Goal: Task Accomplishment & Management: Use online tool/utility

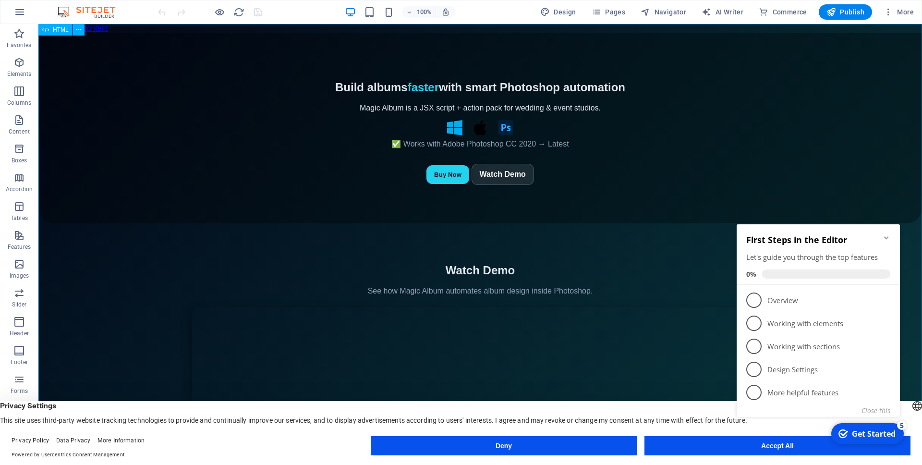
click at [60, 30] on span "HTML" at bounding box center [61, 30] width 16 height 6
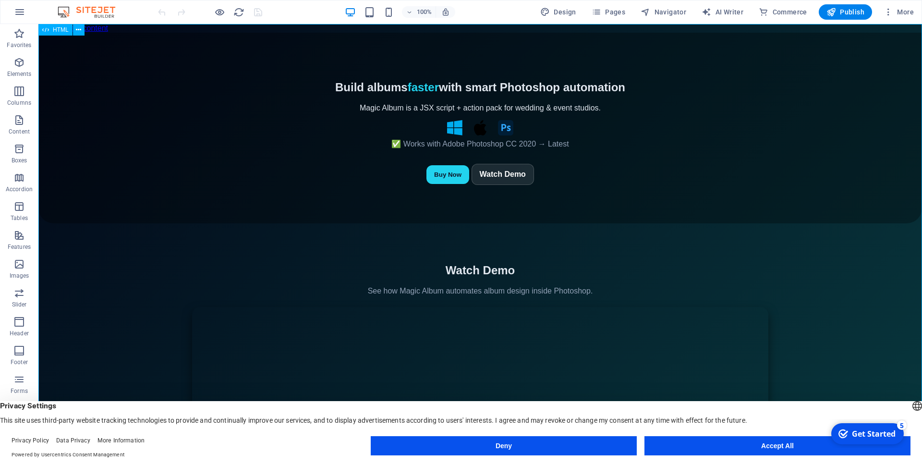
click at [60, 30] on span "HTML" at bounding box center [61, 30] width 16 height 6
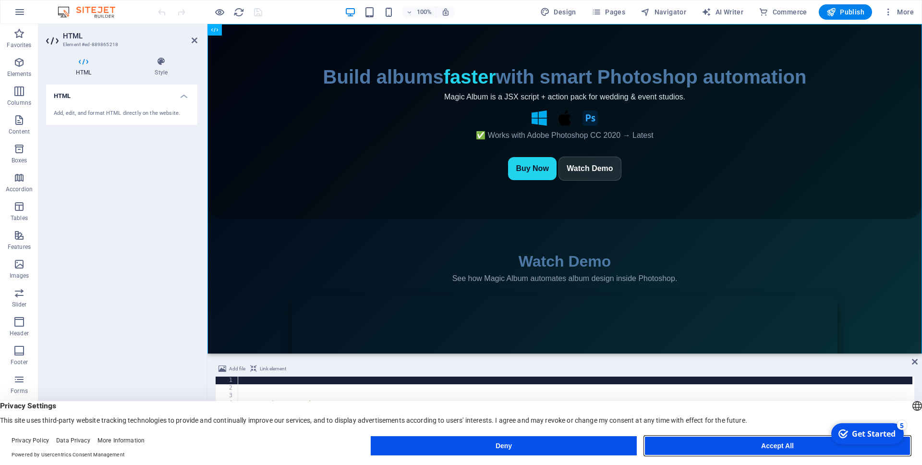
click at [734, 443] on button "Accept All" at bounding box center [777, 445] width 266 height 19
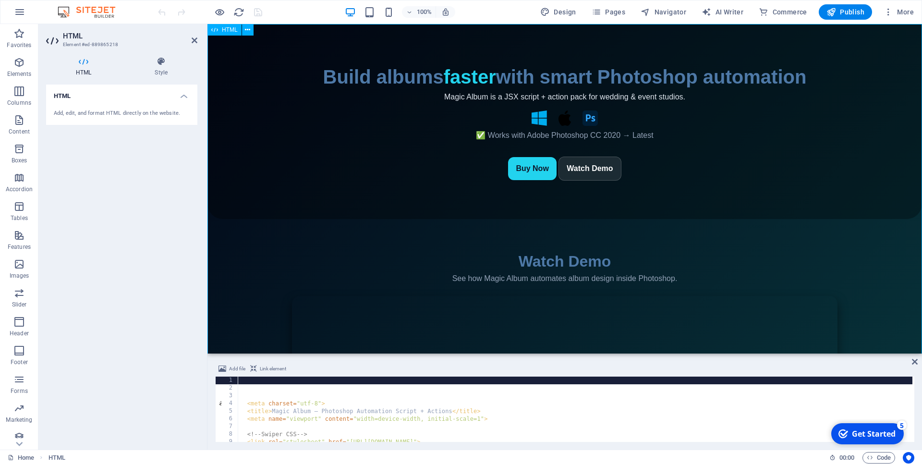
drag, startPoint x: 426, startPoint y: 344, endPoint x: 420, endPoint y: 287, distance: 57.4
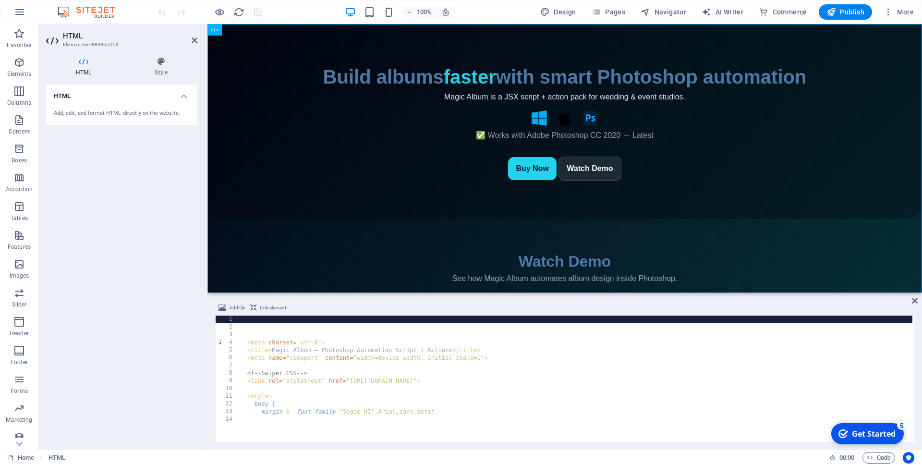
drag, startPoint x: 231, startPoint y: 353, endPoint x: 235, endPoint y: 285, distance: 67.8
click at [235, 285] on div "HTML Add file Link element 1 2 3 4 5 6 7 8 9 10 11 12 13 14 < meta charset = "u…" at bounding box center [564, 236] width 714 height 425
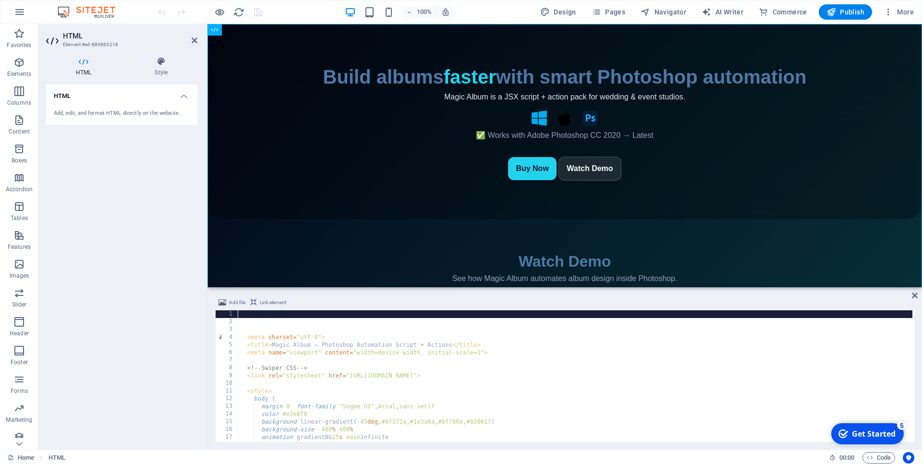
type textarea "<meta name="viewport" content="width=device-width, initial-scale=1">"
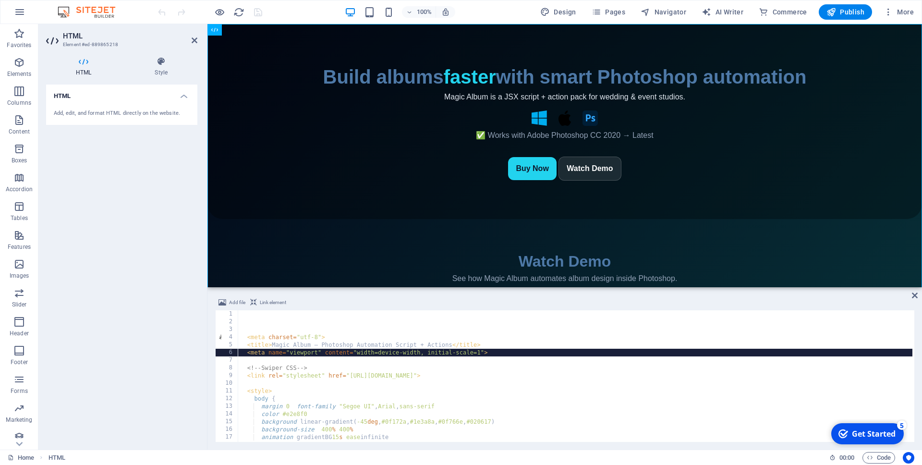
click at [343, 352] on div "< meta charset = "utf-8" > < title > Magic Album — Photoshop Automation Script …" at bounding box center [729, 382] width 983 height 145
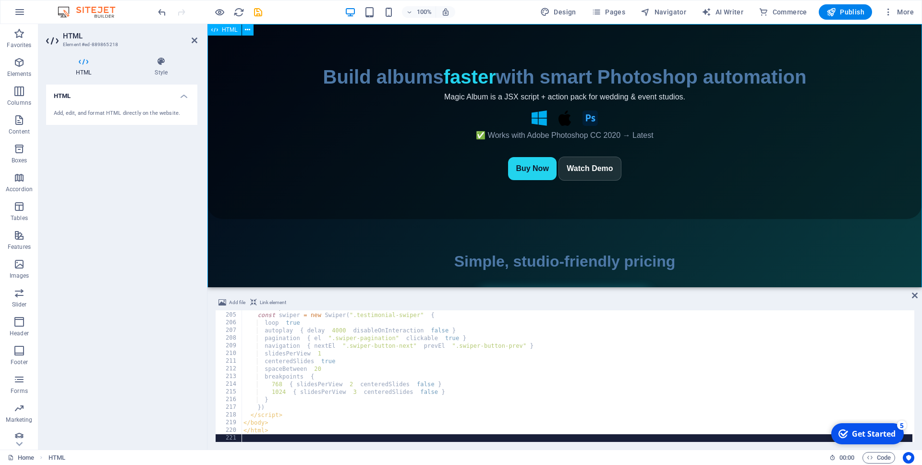
click at [531, 169] on div "Magic Album — Photoshop Automation Script + Actions Build albums faster with sm…" at bounding box center [564, 434] width 714 height 820
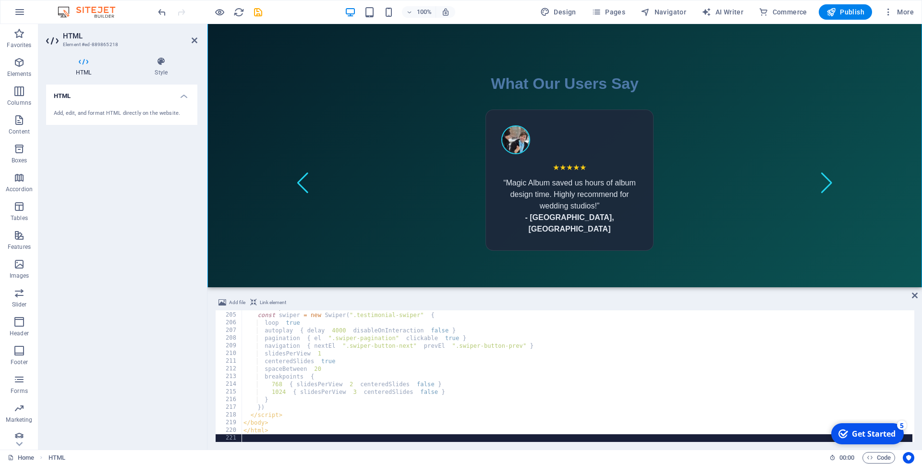
scroll to position [546, 0]
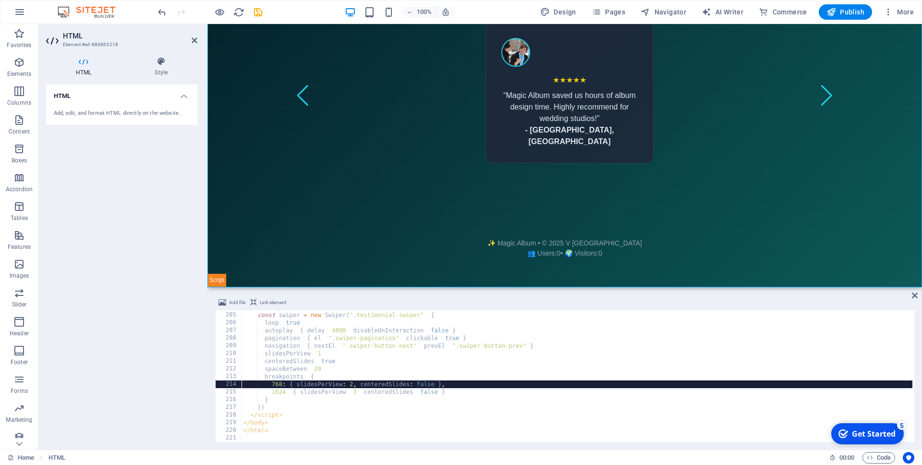
click at [415, 383] on div "// Swiper Init const swiper = new Swiper ( ".testimonial-swiper" , { loop : tru…" at bounding box center [651, 375] width 821 height 145
type textarea "</html>"
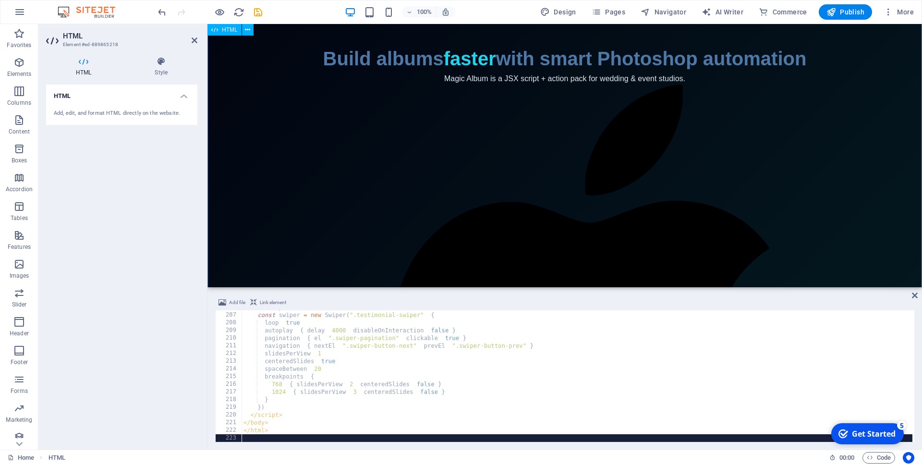
scroll to position [0, 0]
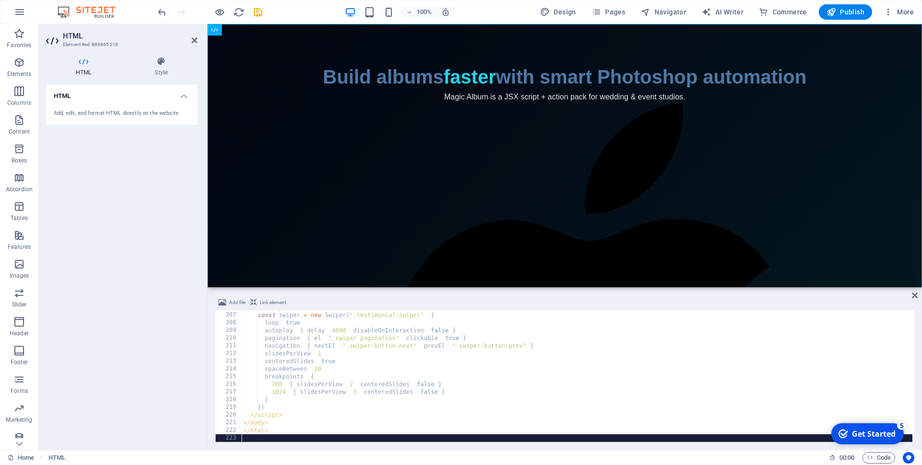
click at [507, 354] on div "// Swiper Init const swiper = new Swiper ( ".testimonial-swiper" , { loop : tru…" at bounding box center [651, 375] width 821 height 145
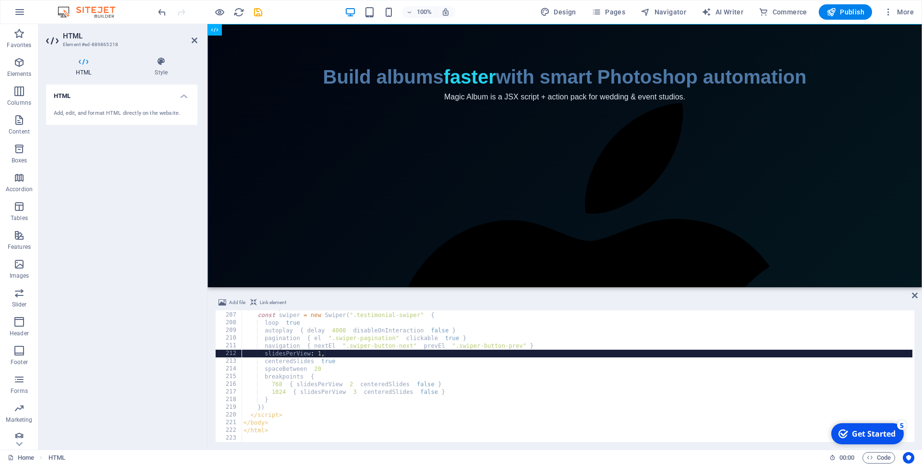
type textarea "</html>"
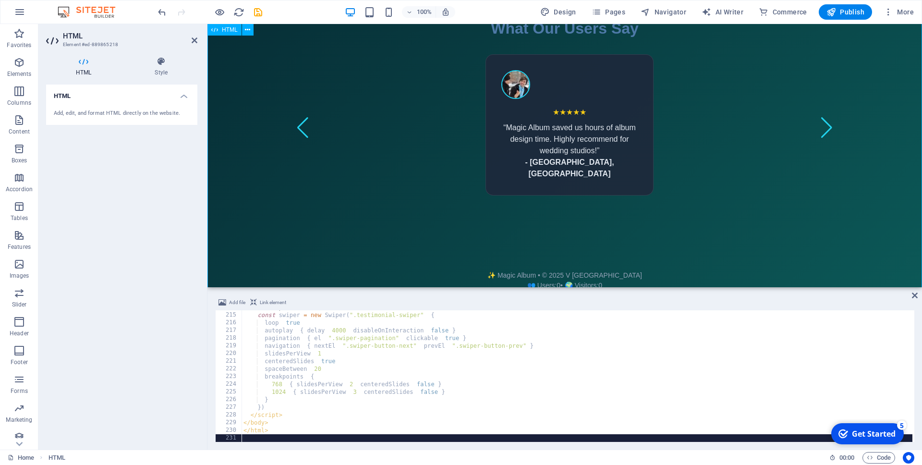
scroll to position [964, 0]
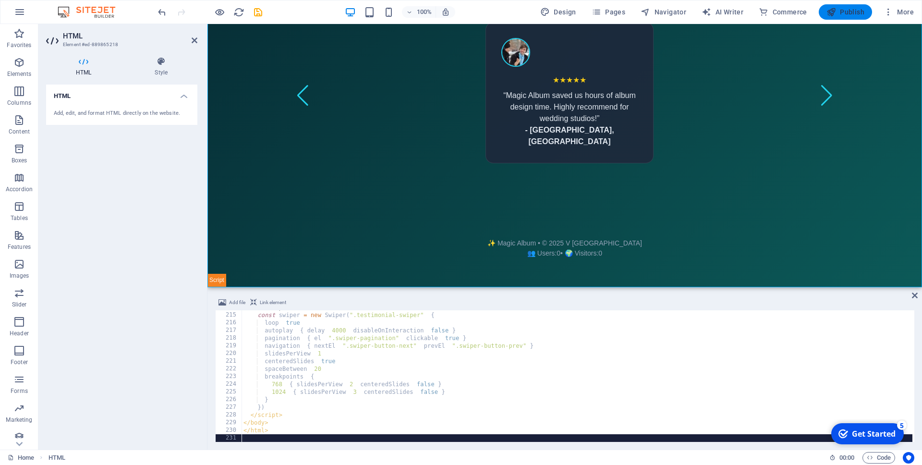
click at [853, 16] on span "Publish" at bounding box center [845, 12] width 38 height 10
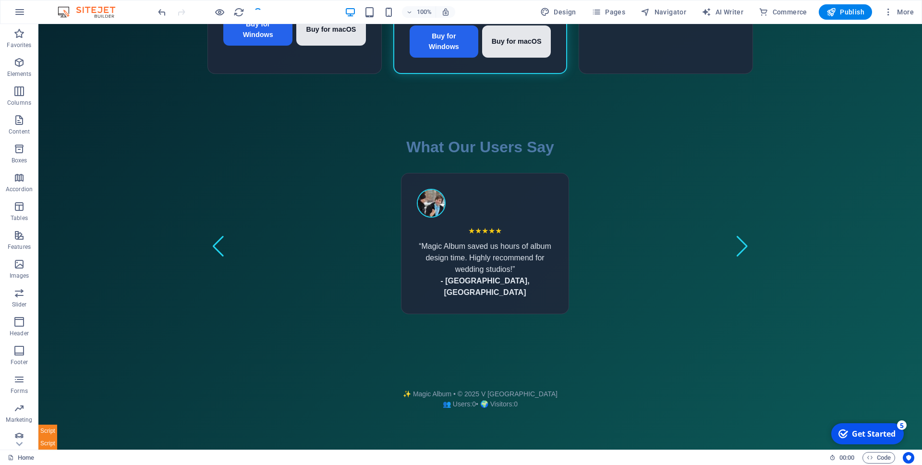
scroll to position [802, 0]
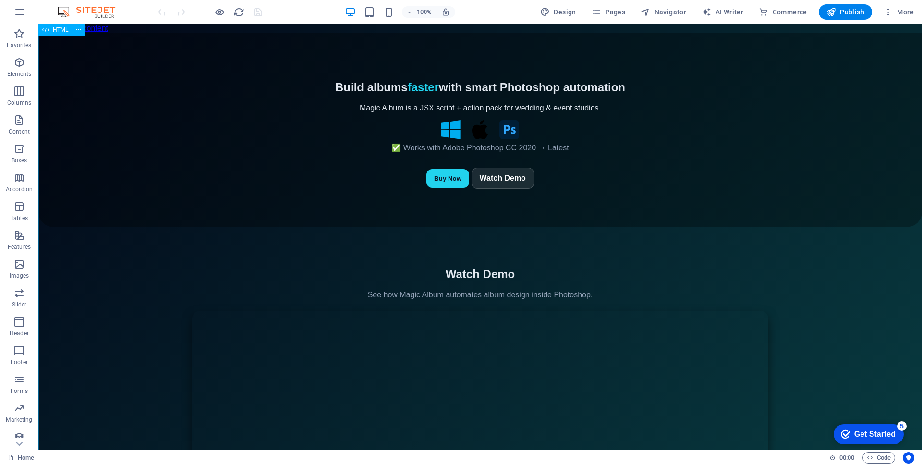
click at [57, 29] on span "HTML" at bounding box center [61, 30] width 16 height 6
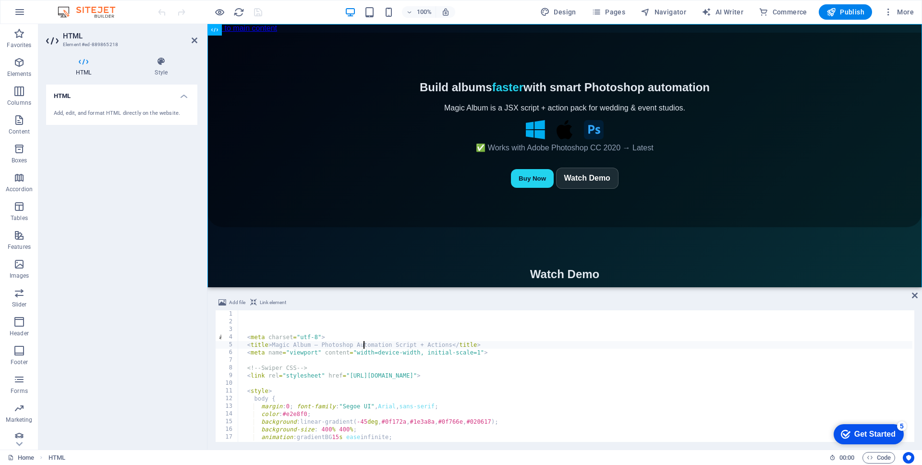
click at [363, 345] on div "< meta charset = "utf-8" > < title > Magic Album — Photoshop Automation Script …" at bounding box center [729, 382] width 983 height 145
type textarea "<title>Magic Album — Photoshop Automation Script + Actions</title>"
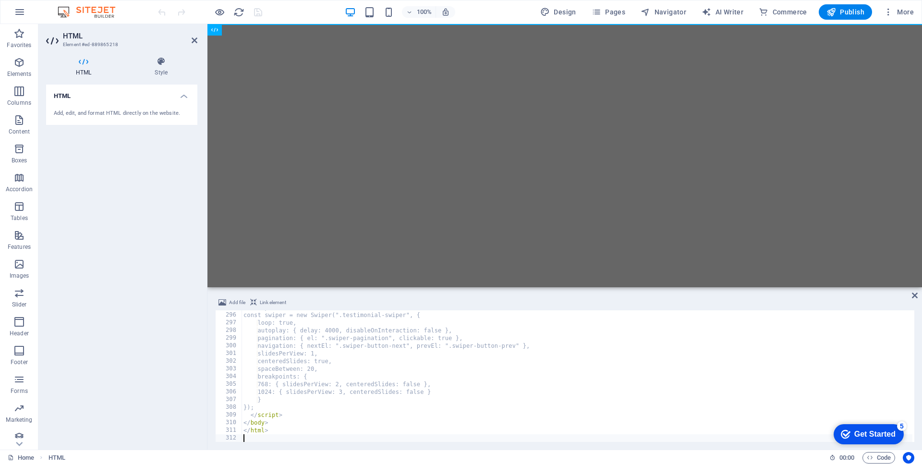
scroll to position [2265, 0]
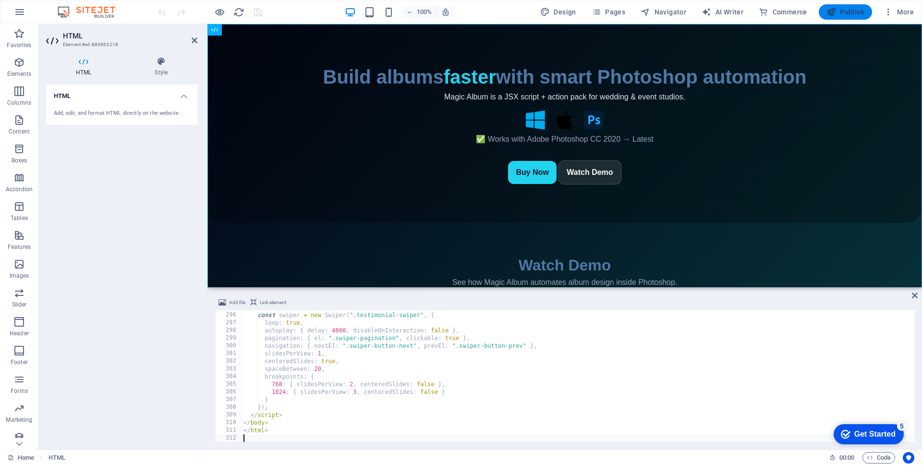
click at [846, 15] on span "Publish" at bounding box center [845, 12] width 38 height 10
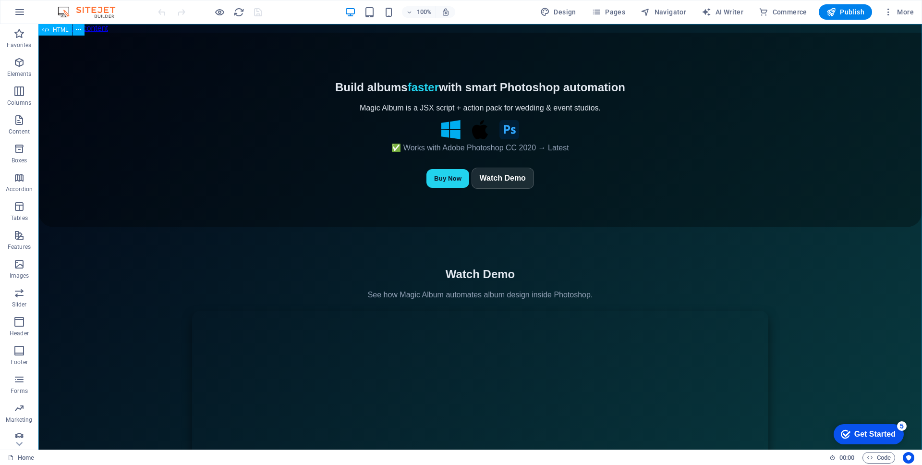
click at [50, 30] on div "HTML" at bounding box center [55, 30] width 34 height 12
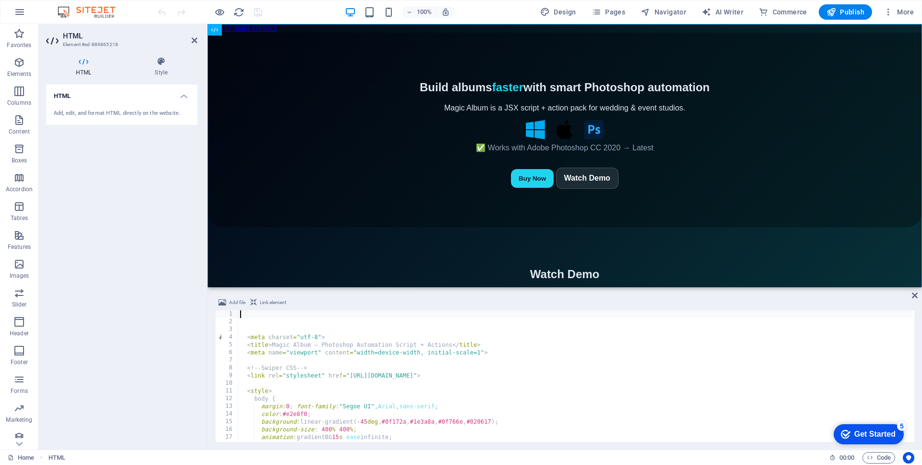
click at [409, 351] on div "< meta charset = "utf-8" > < title > Magic Album — Photoshop Automation Script …" at bounding box center [729, 382] width 983 height 145
type textarea "<meta name="viewport" content="width=device-width, initial-scale=1">"
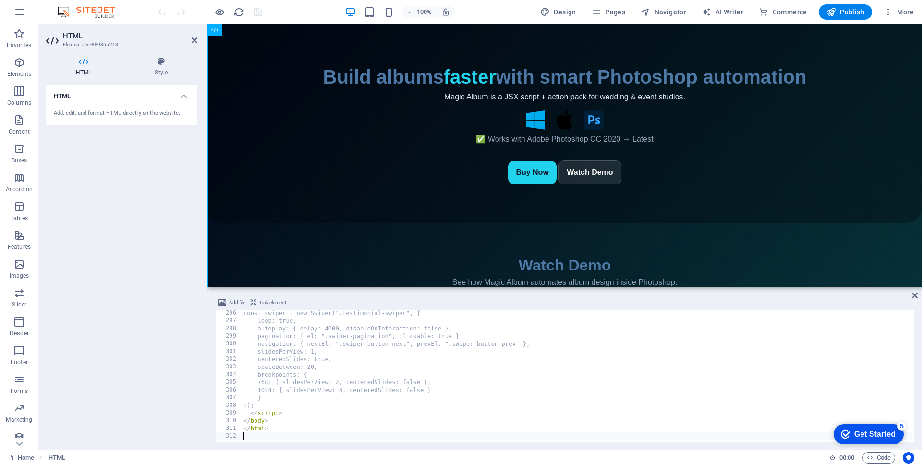
scroll to position [2267, 0]
type textarea "</html>"
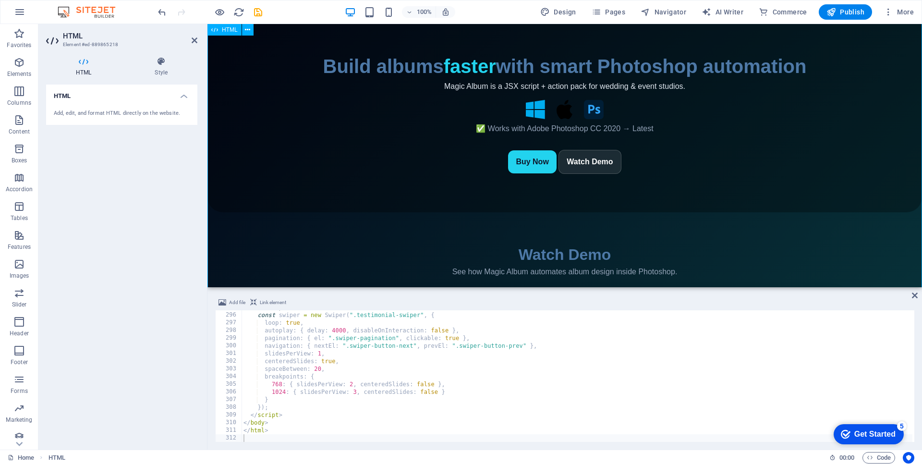
scroll to position [0, 0]
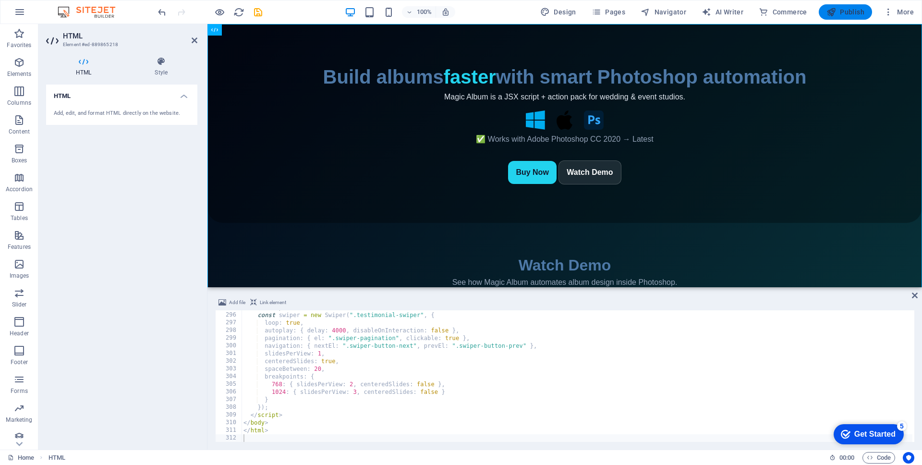
click at [829, 8] on icon "button" at bounding box center [831, 12] width 10 height 10
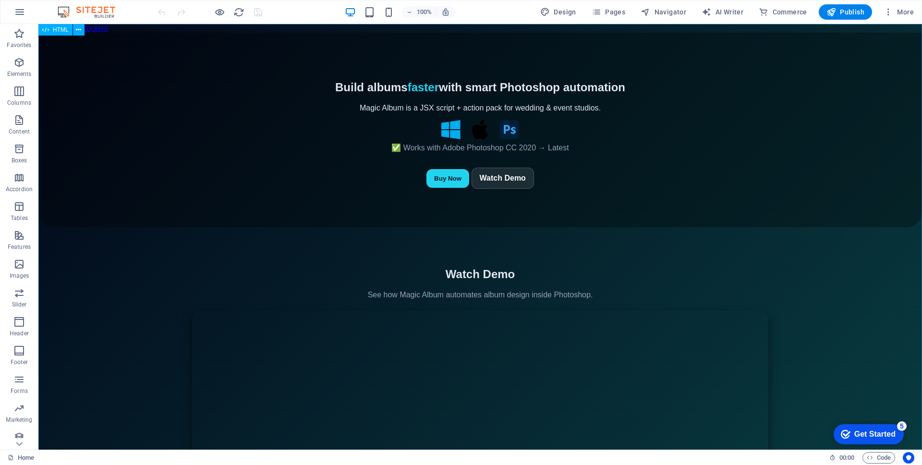
click at [57, 31] on span "HTML" at bounding box center [61, 30] width 16 height 6
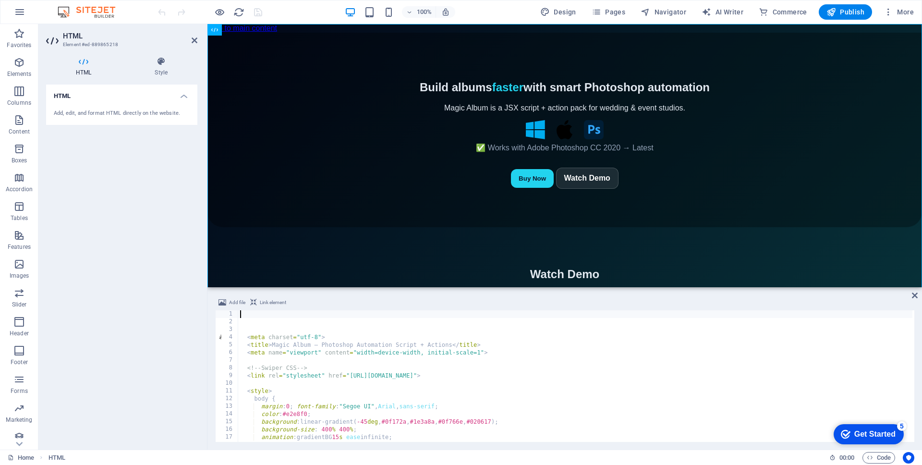
click at [431, 363] on div "< meta charset = "utf-8" > < title > Magic Album — Photoshop Automation Script …" at bounding box center [729, 382] width 983 height 145
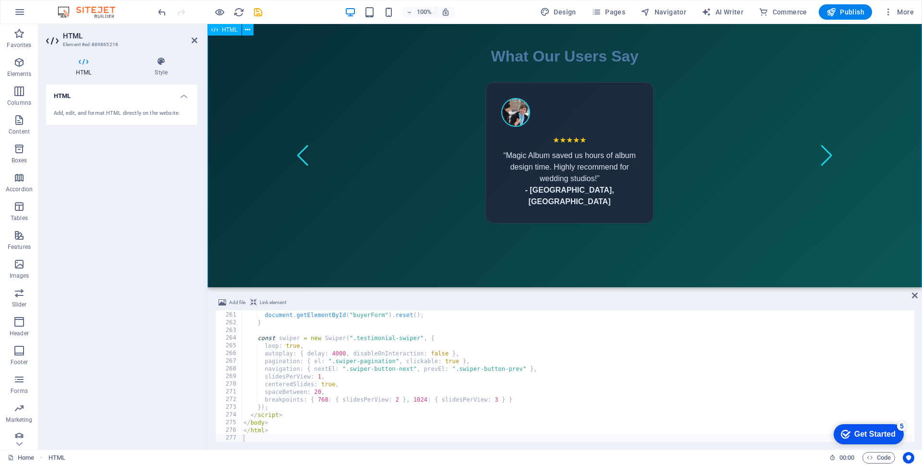
scroll to position [964, 0]
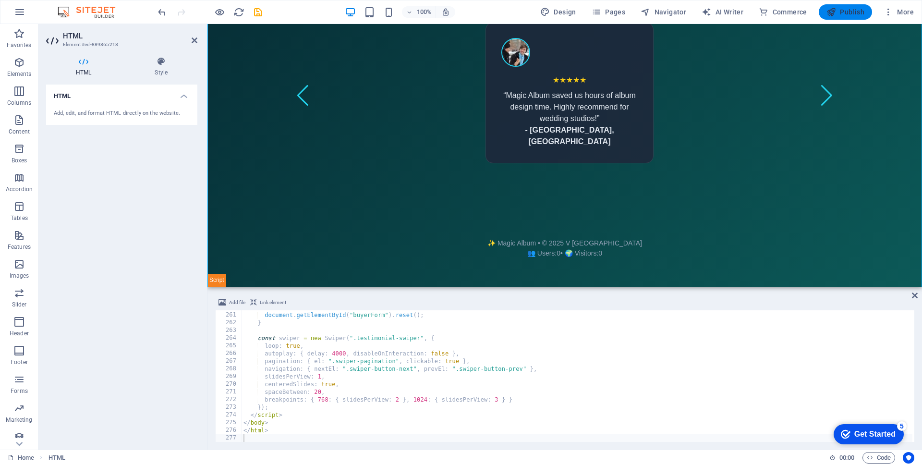
drag, startPoint x: 842, startPoint y: 18, endPoint x: 797, endPoint y: 2, distance: 48.1
click at [842, 18] on button "Publish" at bounding box center [844, 11] width 53 height 15
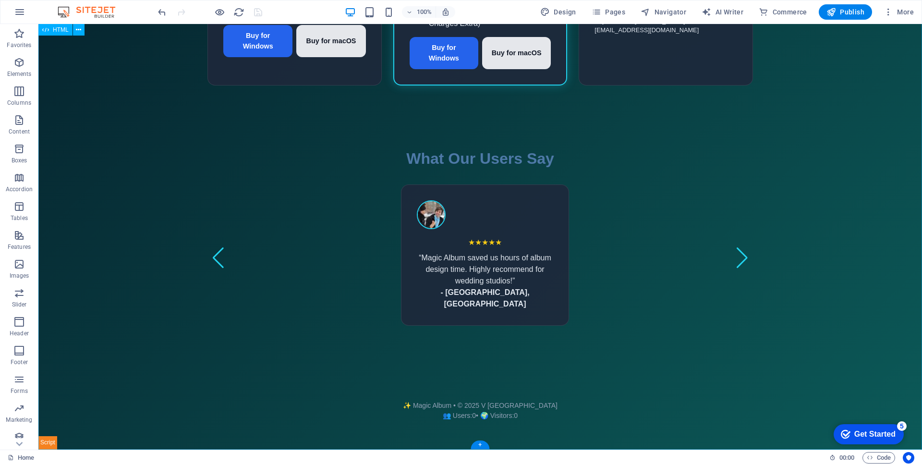
scroll to position [713, 0]
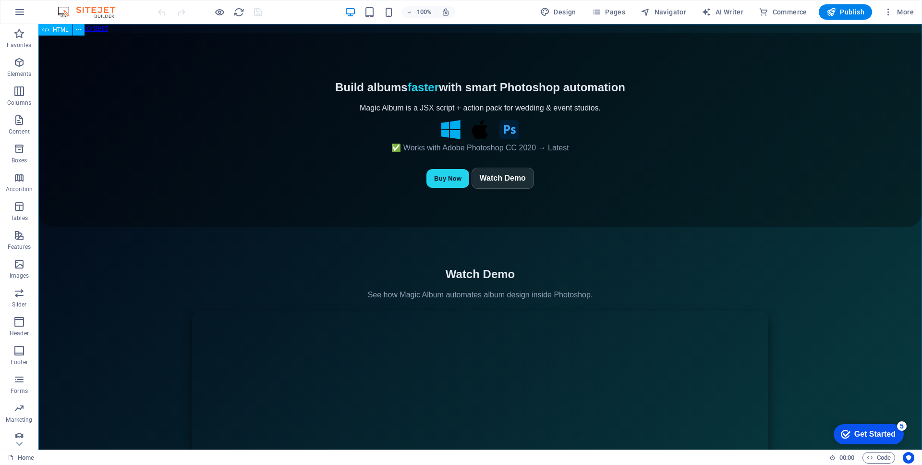
click at [52, 31] on div "HTML" at bounding box center [55, 30] width 34 height 12
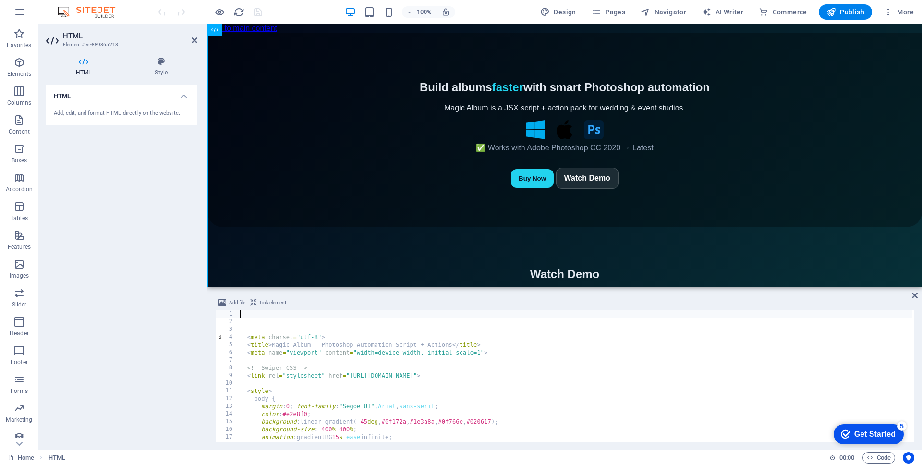
click at [452, 388] on div "< meta charset = "utf-8" > < title > Magic Album — Photoshop Automation Script …" at bounding box center [735, 382] width 994 height 145
type textarea "<style>"
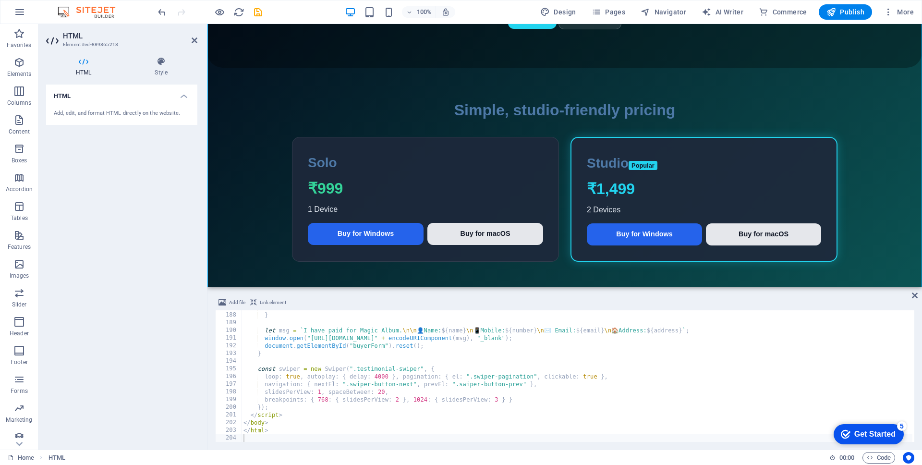
scroll to position [251, 0]
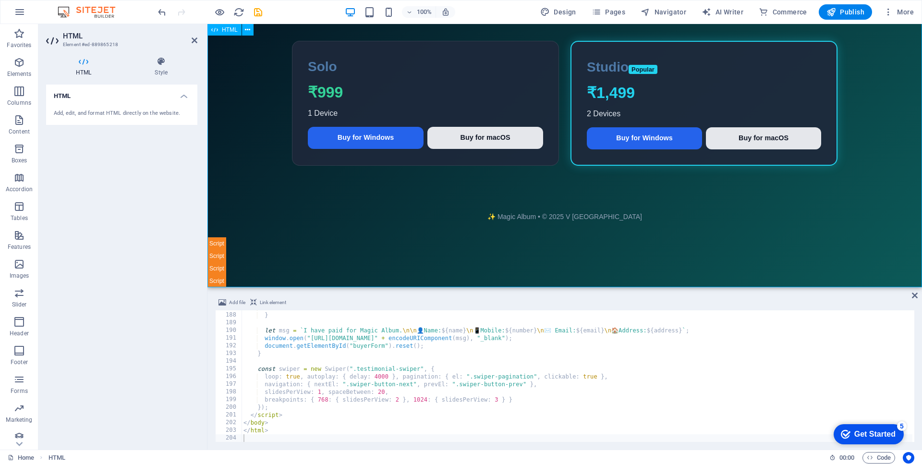
click at [216, 257] on div "Magic Album — Photoshop Automation Script + Actions Build albums faster with sm…" at bounding box center [564, 30] width 714 height 514
click at [219, 243] on div "Magic Album — Photoshop Automation Script + Actions Build albums faster with sm…" at bounding box center [564, 30] width 714 height 514
click at [444, 384] on div "return ; } let msg = ` I have paid for Magic Album. \n\n 👤 Name: ${ name } \n 📱…" at bounding box center [651, 375] width 821 height 145
type textarea "</html>"
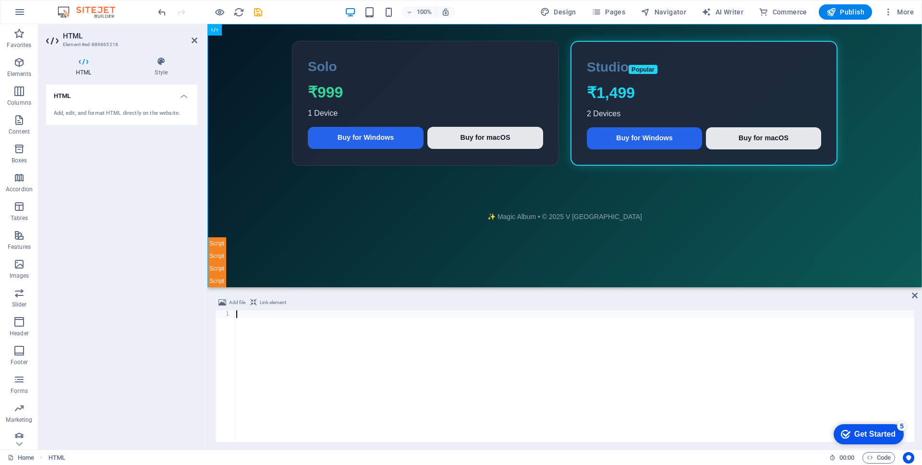
scroll to position [0, 0]
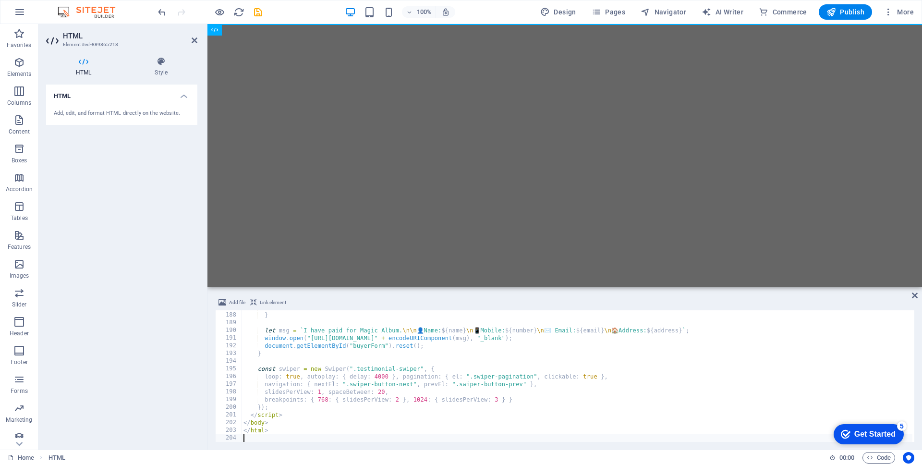
click at [454, 347] on div "return ; } let msg = ` I have paid for Magic Album. \n\n 👤 Name: ${ name } \n 📱…" at bounding box center [651, 375] width 821 height 145
type textarea "</html>"
click at [237, 16] on icon "reload" at bounding box center [238, 12] width 11 height 11
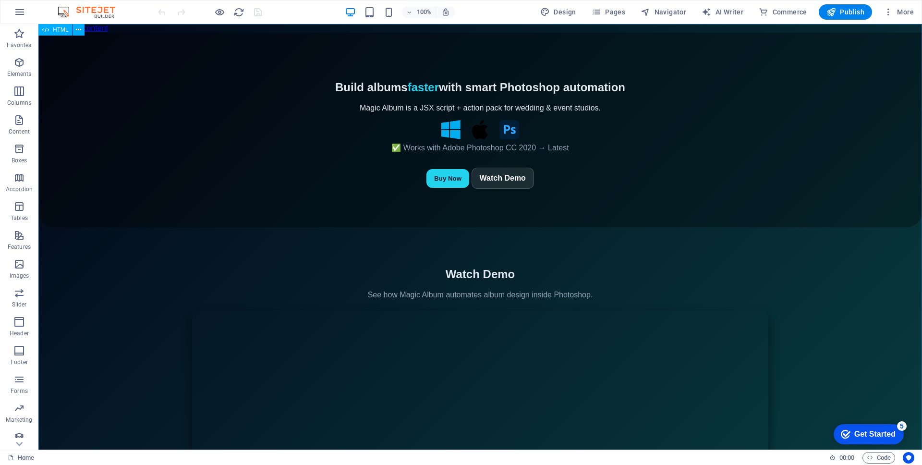
click at [61, 28] on span "HTML" at bounding box center [61, 30] width 16 height 6
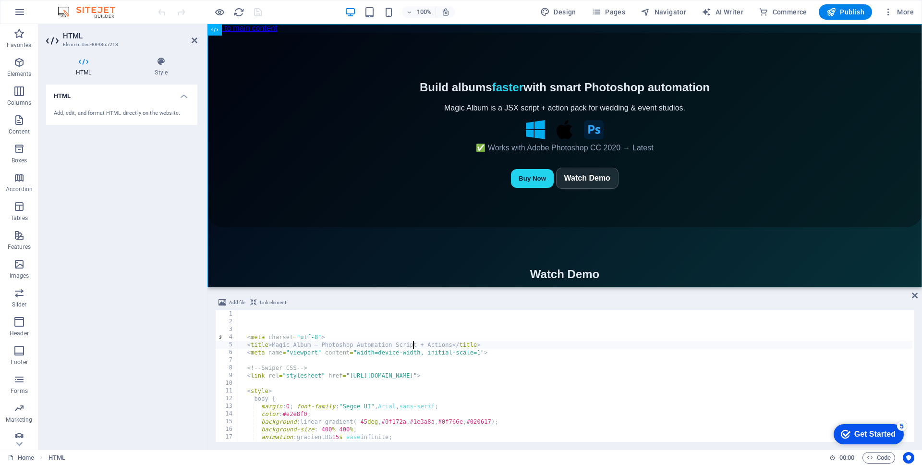
click at [413, 341] on div "< meta charset = "utf-8" > < title > Magic Album — Photoshop Automation Script …" at bounding box center [735, 382] width 994 height 145
type textarea "<title>Magic Album — Photoshop Automation Script + Actions</title>"
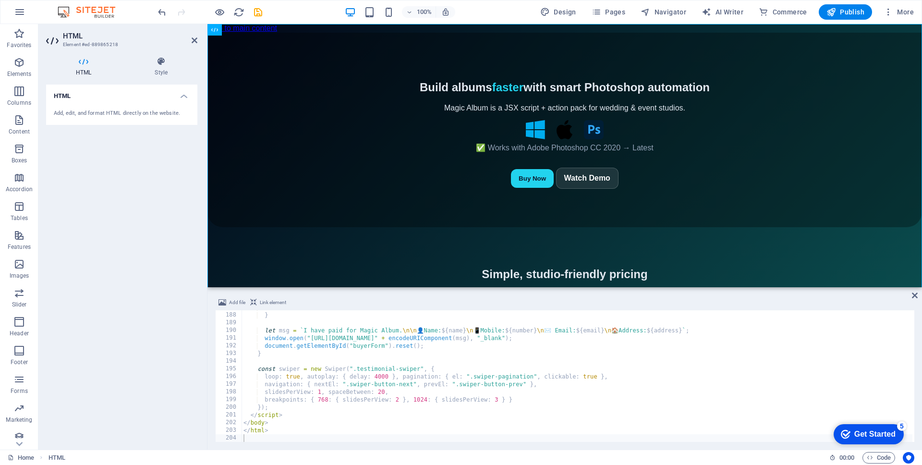
click at [518, 397] on div "return ; } let msg = ` I have paid for Magic Album. \n\n 👤 Name: ${ name } \n 📱…" at bounding box center [651, 375] width 821 height 145
type textarea "</html>"
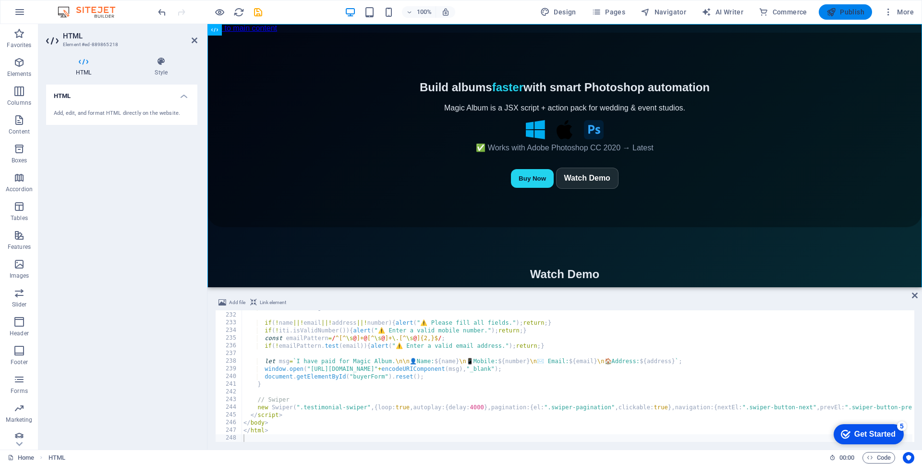
click at [840, 14] on span "Publish" at bounding box center [845, 12] width 38 height 10
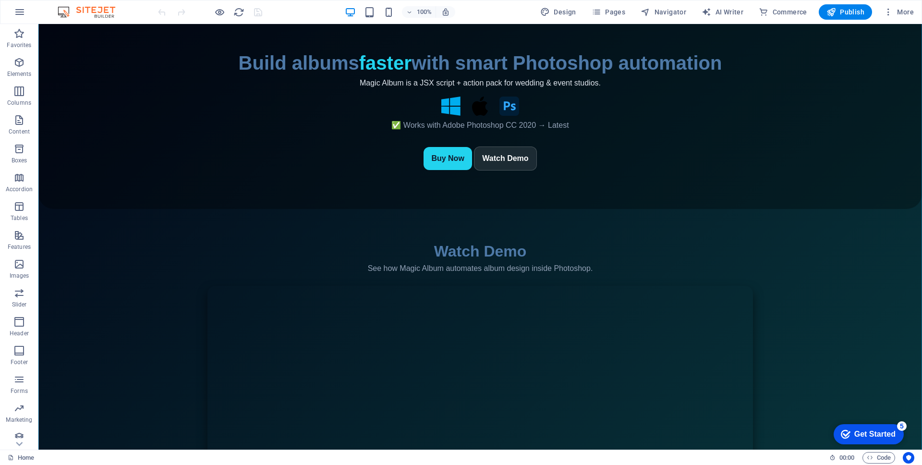
scroll to position [14, 0]
click at [63, 30] on span "HTML" at bounding box center [61, 30] width 16 height 6
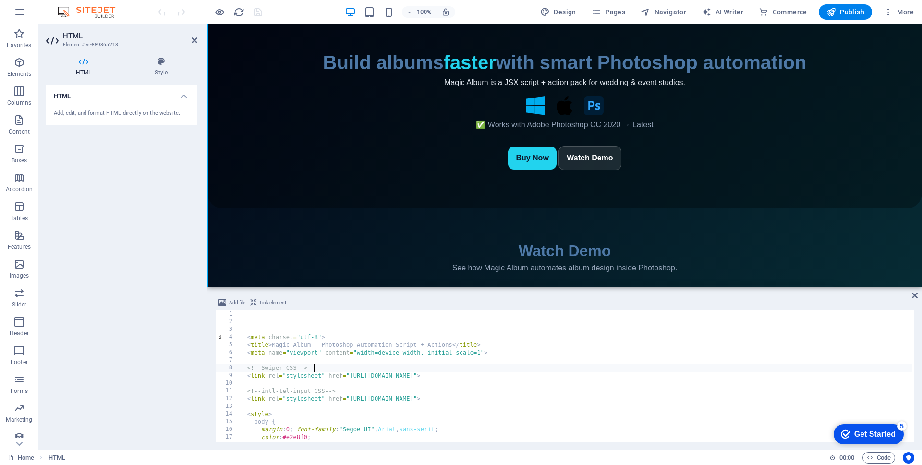
click at [401, 368] on div "< meta charset = "utf-8" > < title > Magic Album — Photoshop Automation Script …" at bounding box center [743, 382] width 1011 height 145
type textarea "<!-- Swiper CSS -->"
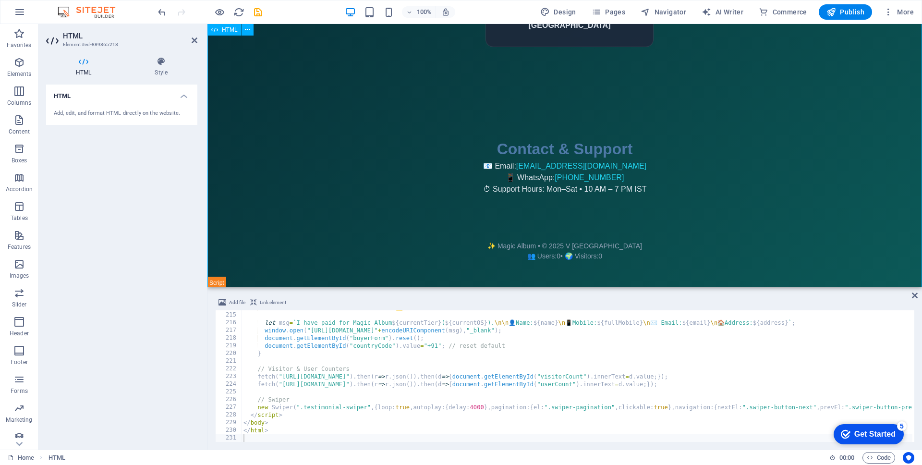
scroll to position [1037, 0]
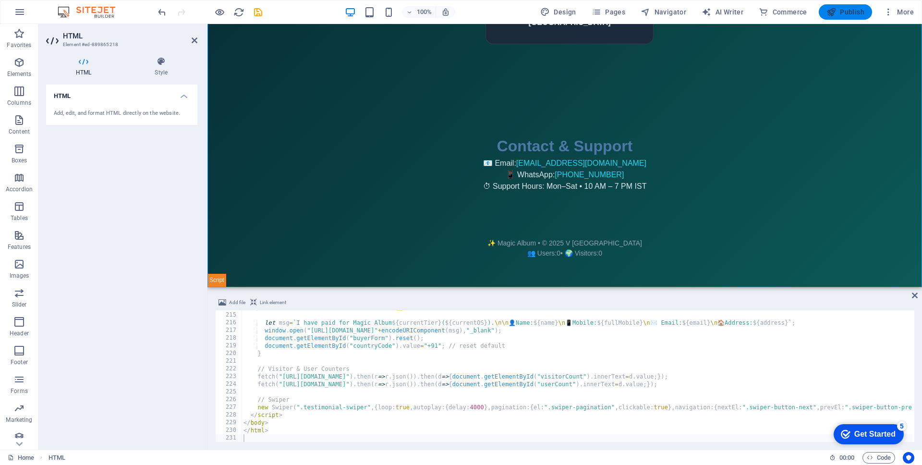
click at [850, 15] on span "Publish" at bounding box center [845, 12] width 38 height 10
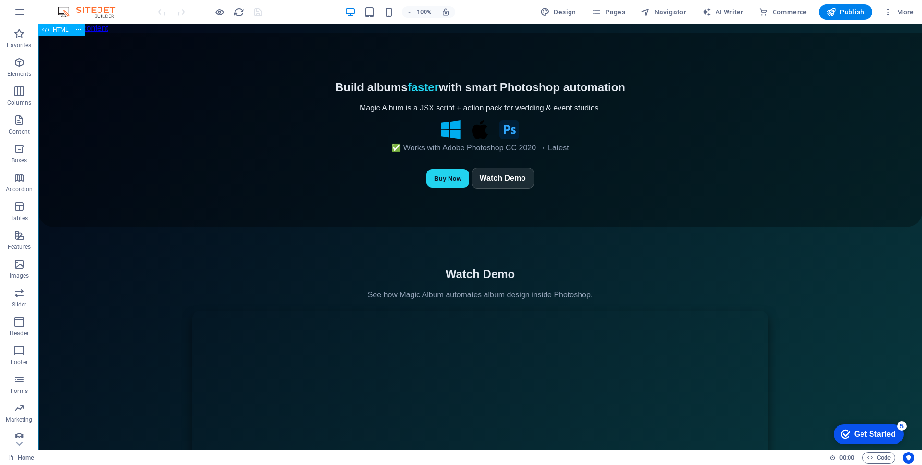
click at [50, 29] on div "HTML" at bounding box center [55, 30] width 34 height 12
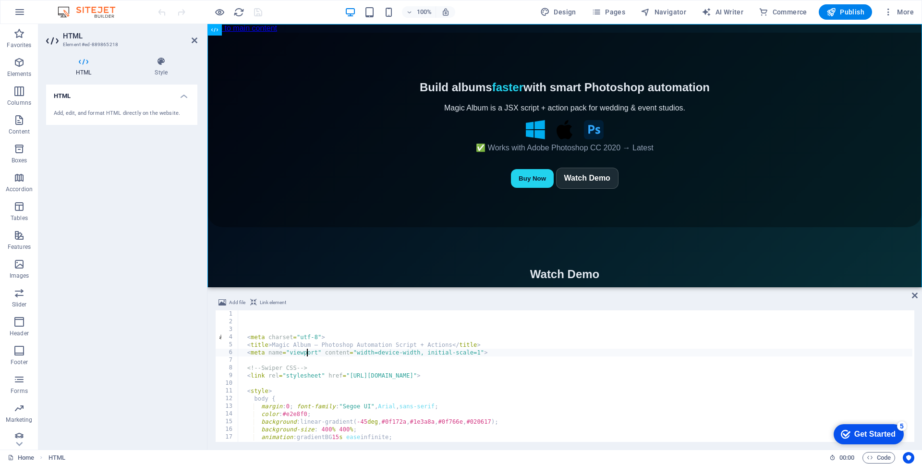
click at [308, 352] on div "< meta charset = "utf-8" > < title > Magic Album — Photoshop Automation Script …" at bounding box center [743, 382] width 1011 height 145
type textarea "<meta name="viewport" content="width=device-width, initial-scale=1">"
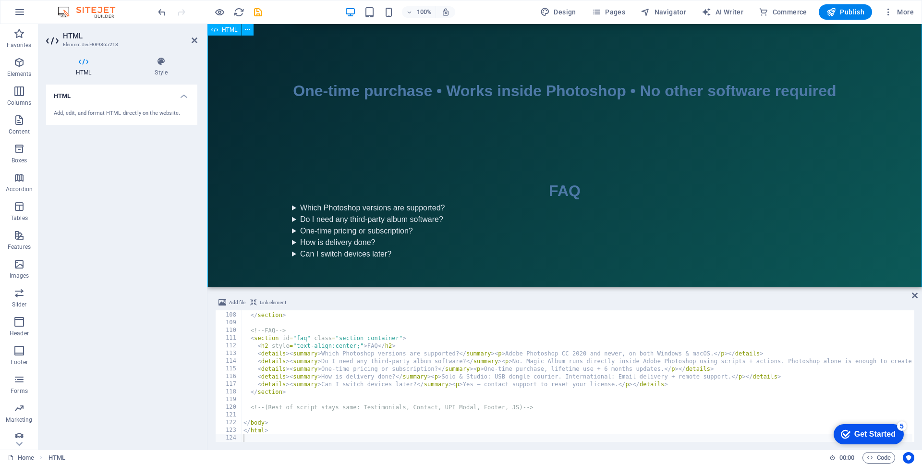
scroll to position [603, 0]
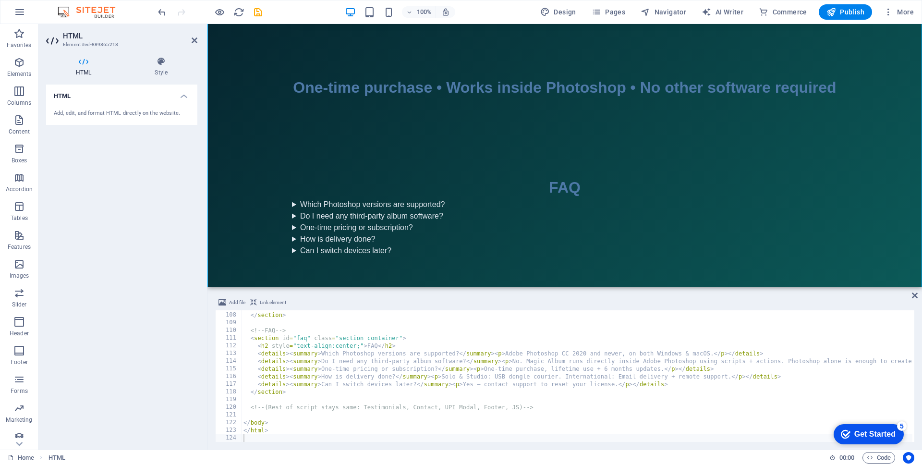
click at [477, 367] on div "</ div > </ section > <!-- FAQ --> < section id = "faq" class = "section contai…" at bounding box center [651, 375] width 821 height 145
type textarea "</html>"
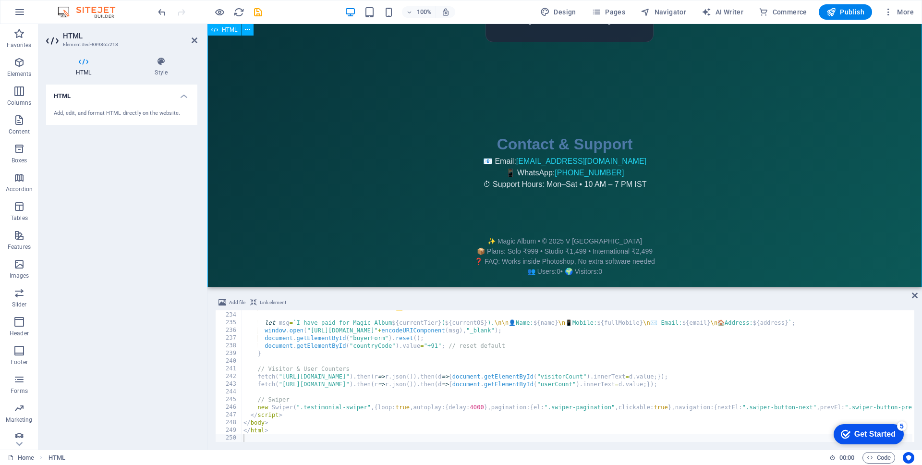
scroll to position [1245, 0]
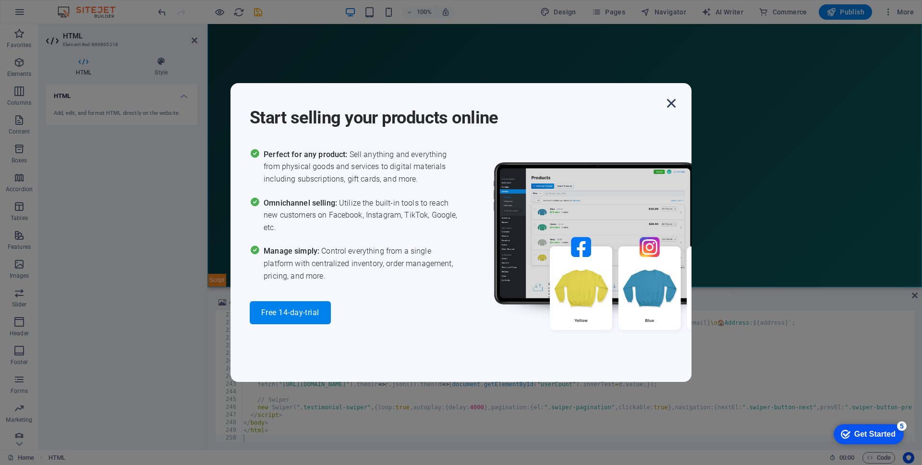
click at [667, 99] on icon "button" at bounding box center [670, 103] width 17 height 17
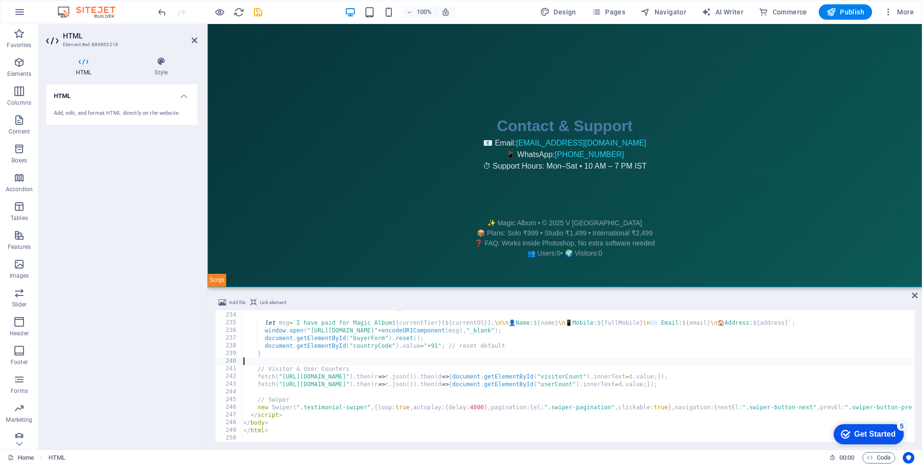
click at [421, 359] on div "if ( ! emailPattern . test ( email )) { alert ( "⚠️ Enter a valid email address…" at bounding box center [746, 375] width 1011 height 145
type textarea "</html>"
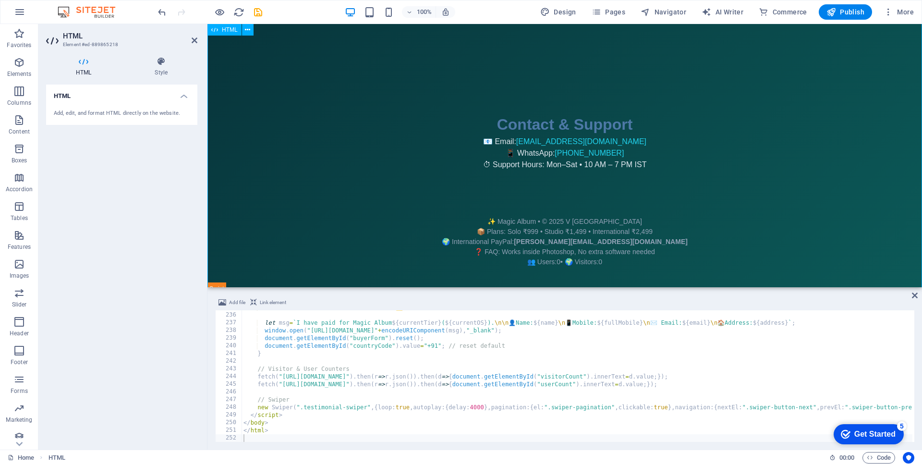
scroll to position [1255, 0]
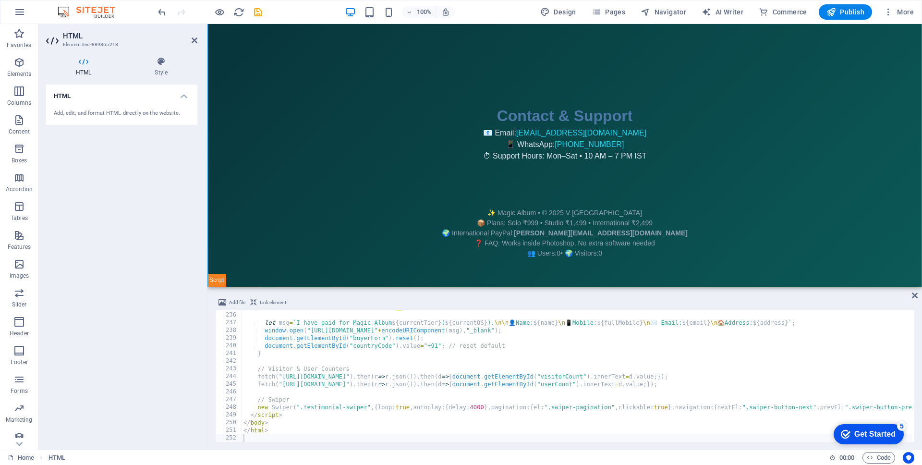
click at [508, 361] on div "if ( ! emailPattern . test ( email )) { alert ( "⚠️ Enter a valid email address…" at bounding box center [746, 375] width 1011 height 145
type textarea "</html>"
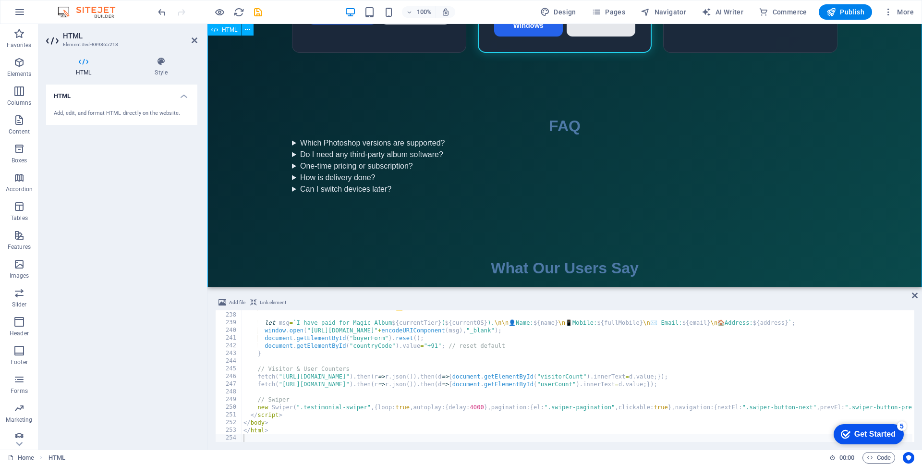
scroll to position [834, 0]
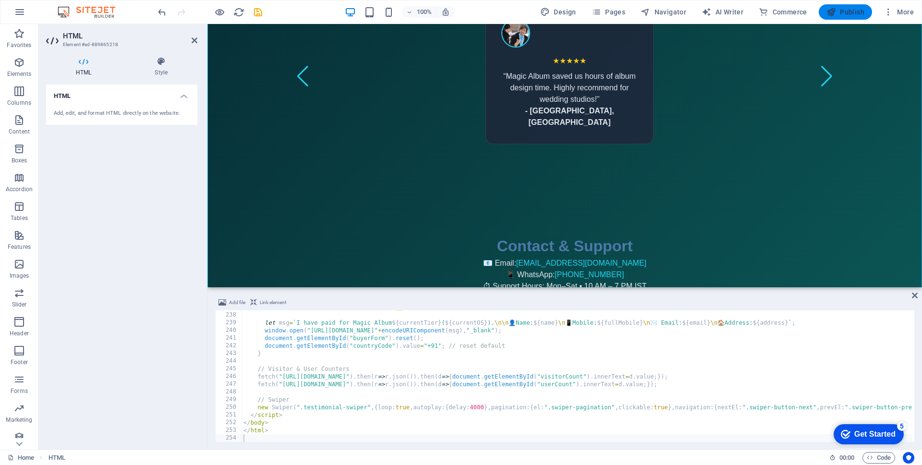
click at [851, 17] on button "Publish" at bounding box center [844, 11] width 53 height 15
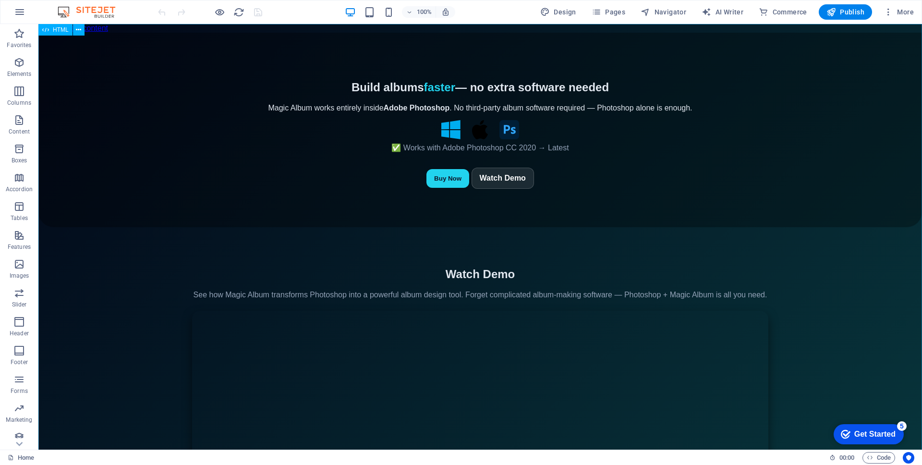
click at [57, 32] on span "HTML" at bounding box center [61, 30] width 16 height 6
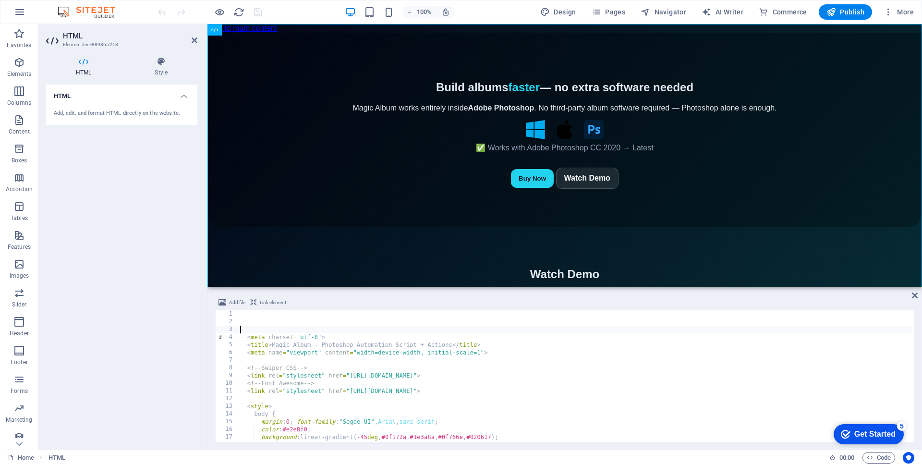
click at [283, 330] on div "< meta charset = "utf-8" > < title > Magic Album — Photoshop Automation Script …" at bounding box center [743, 382] width 1011 height 145
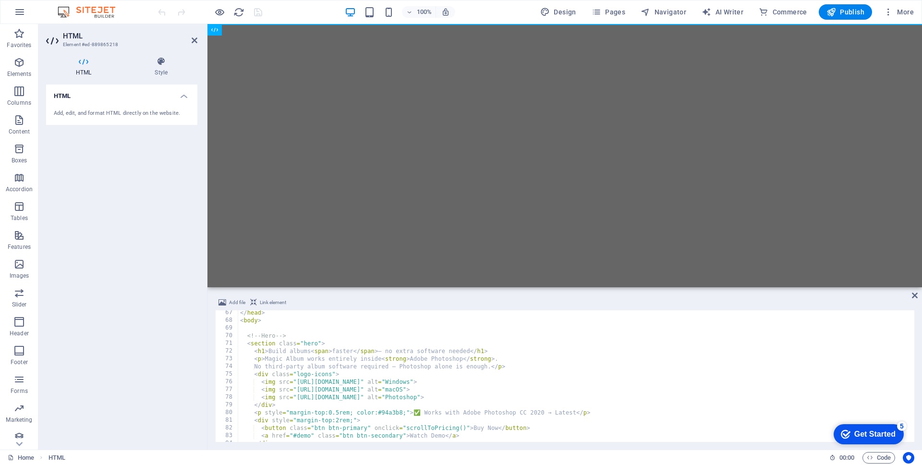
scroll to position [508, 0]
click at [575, 344] on div "</ head > < body > <!-- Hero --> < section class = "hero" > < h1 > Build albums…" at bounding box center [735, 381] width 994 height 145
type textarea "<section class="hero">"
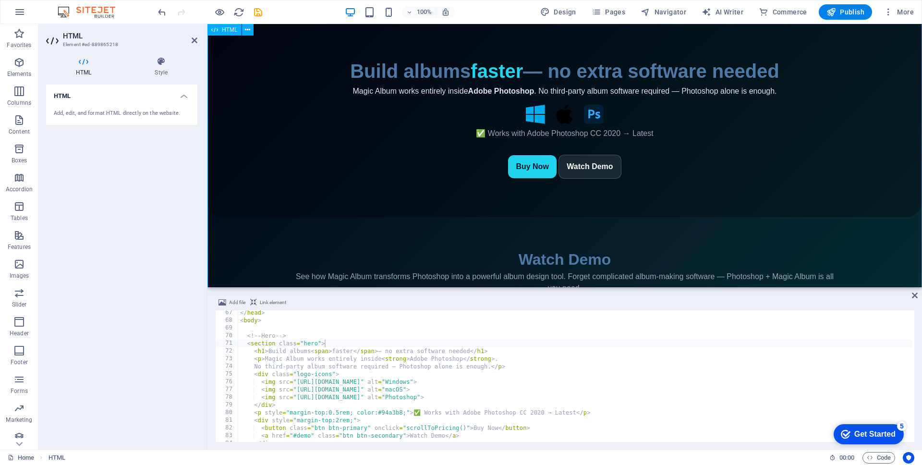
scroll to position [0, 0]
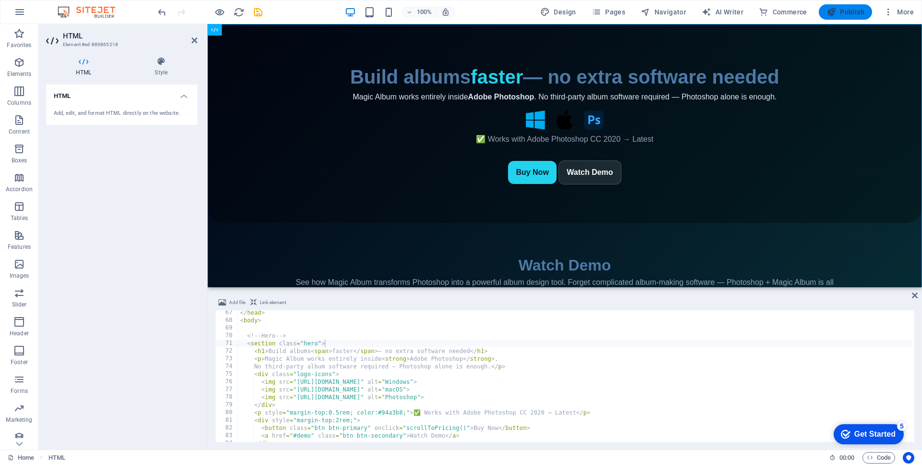
click at [842, 14] on span "Publish" at bounding box center [845, 12] width 38 height 10
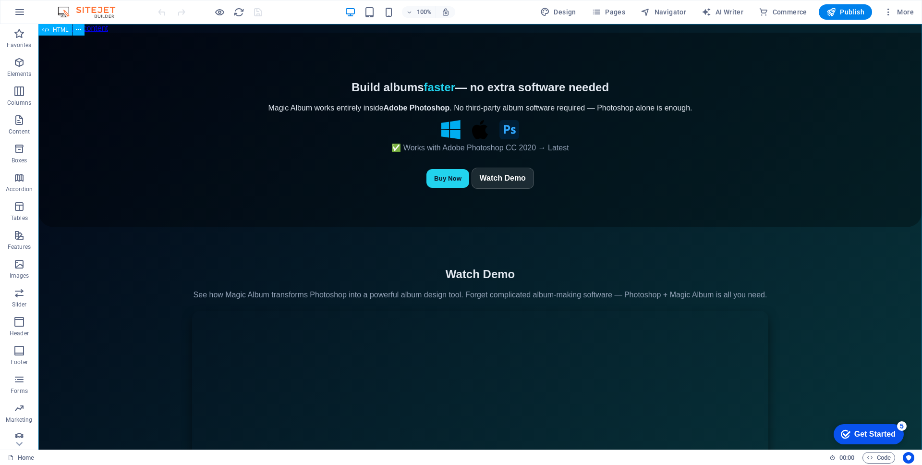
click at [61, 32] on span "HTML" at bounding box center [61, 30] width 16 height 6
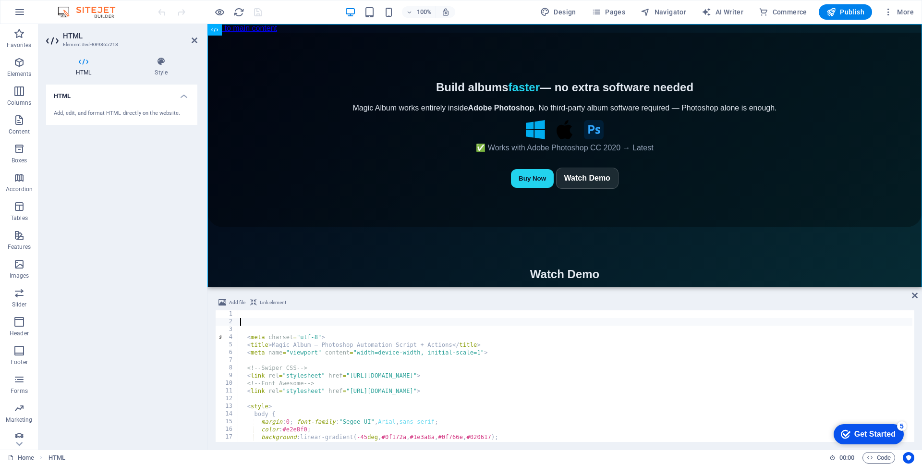
click at [395, 324] on div "< meta charset = "utf-8" > < title > Magic Album — Photoshop Automation Script …" at bounding box center [735, 382] width 994 height 145
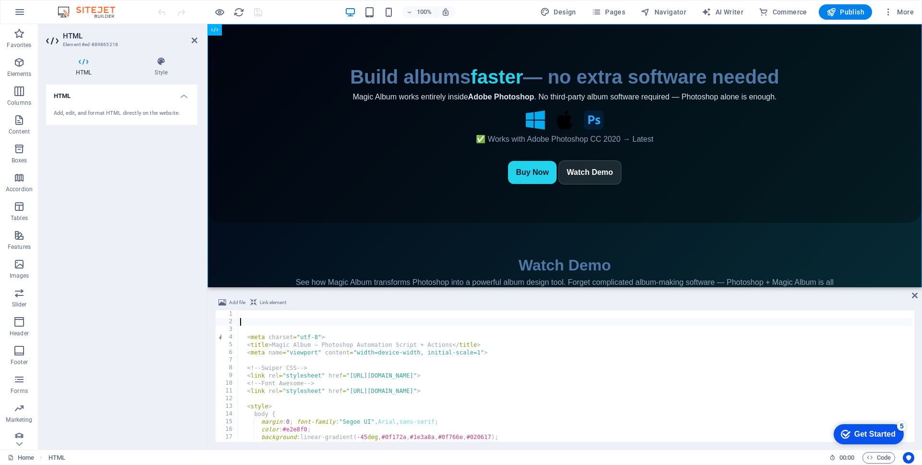
type textarea "</html> </script>"
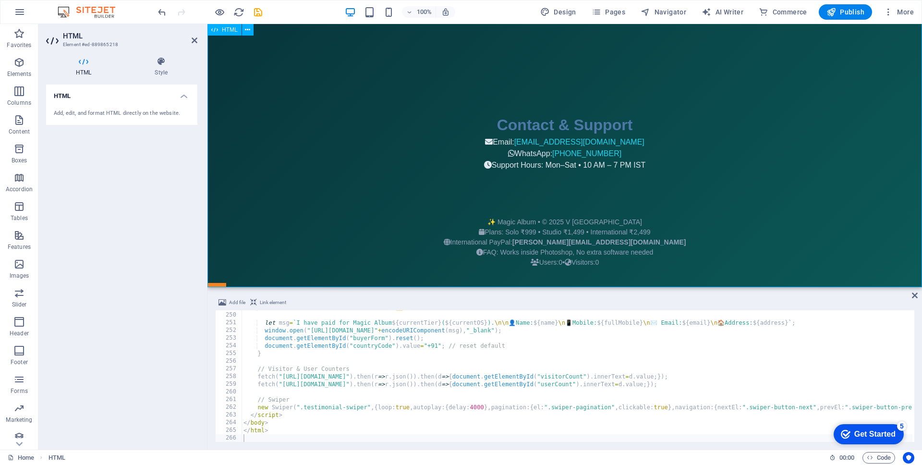
scroll to position [1282, 0]
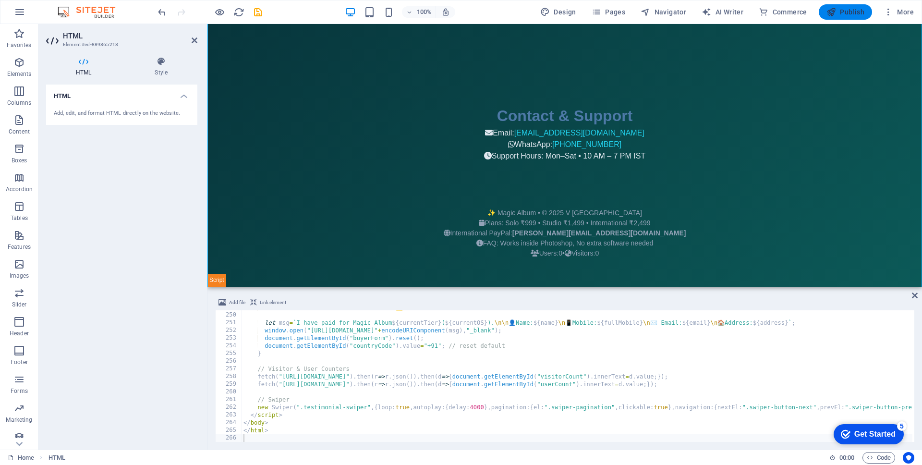
click at [843, 16] on span "Publish" at bounding box center [845, 12] width 38 height 10
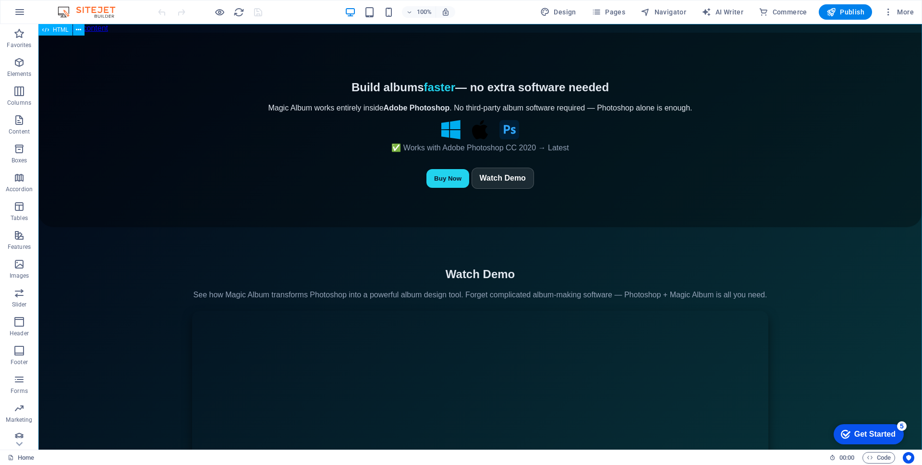
click at [50, 31] on div "HTML" at bounding box center [55, 30] width 34 height 12
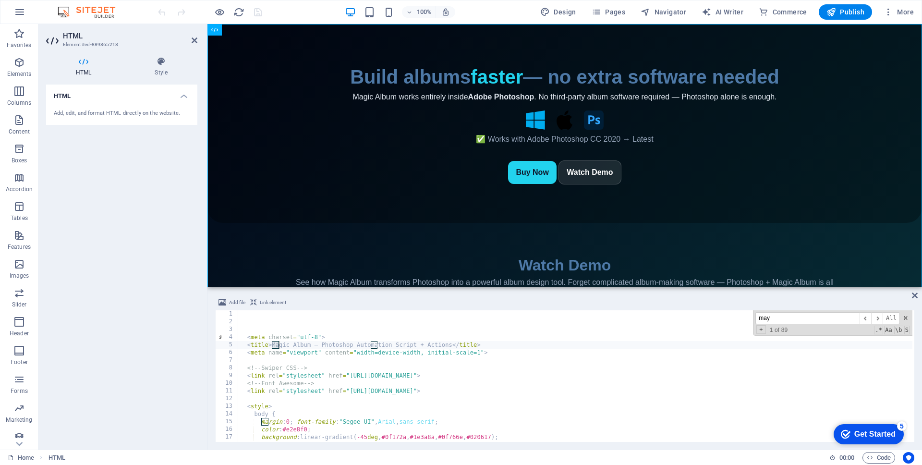
scroll to position [818, 0]
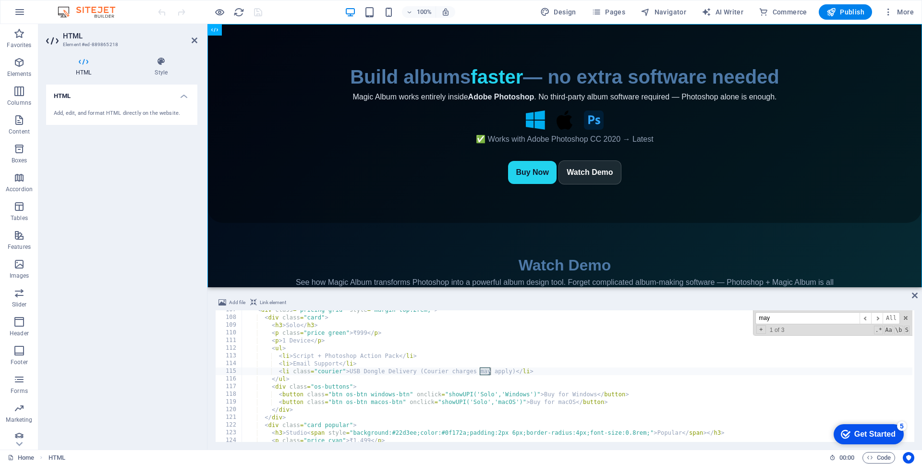
type input "may"
click at [421, 372] on div "< div class = "pricing-grid" style = "margin-top:2rem;" > < div class = "card" …" at bounding box center [746, 378] width 1011 height 145
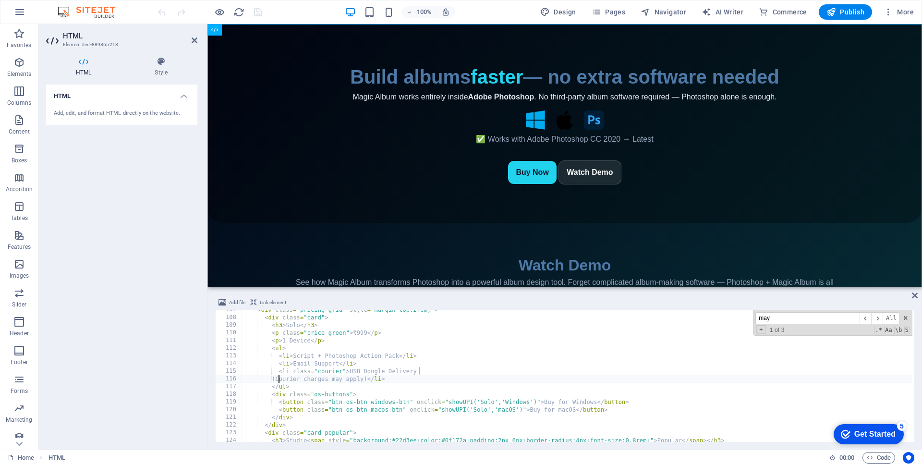
scroll to position [0, 3]
click at [810, 315] on input "may" at bounding box center [807, 318] width 104 height 12
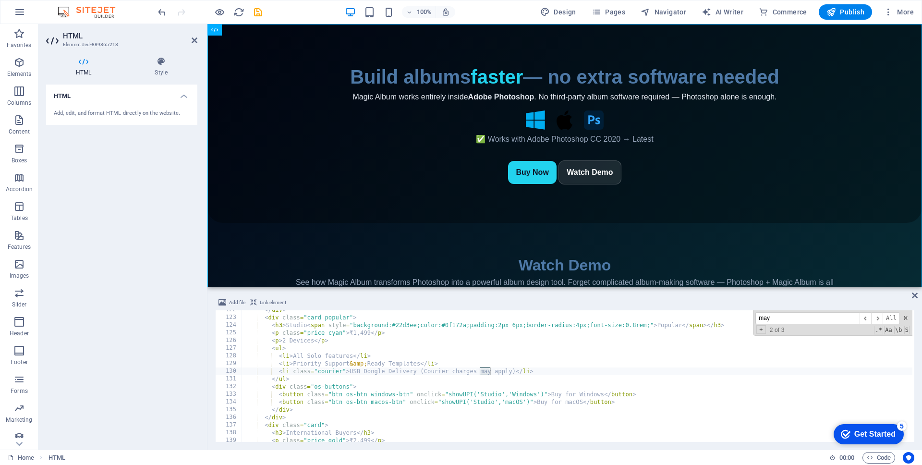
click at [420, 372] on div "</ div > < div class = "card popular" > < h3 > Studio < span style = "backgroun…" at bounding box center [746, 378] width 1011 height 145
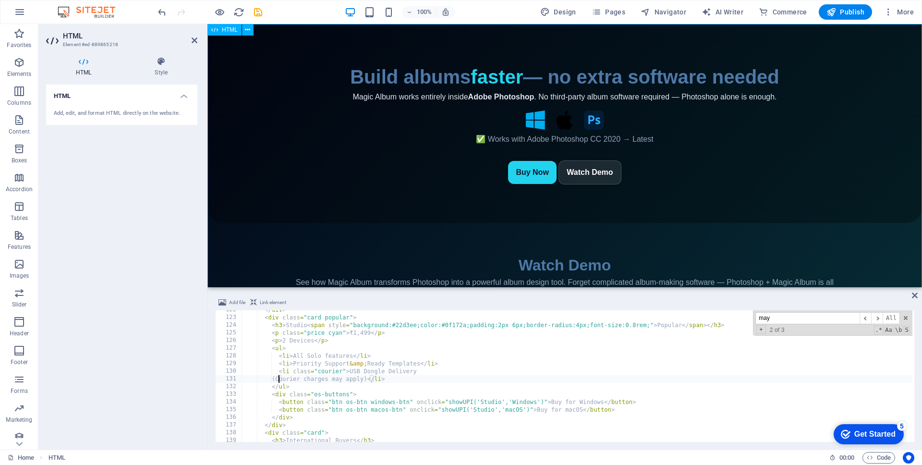
type textarea "(Courier charges may apply)</li>"
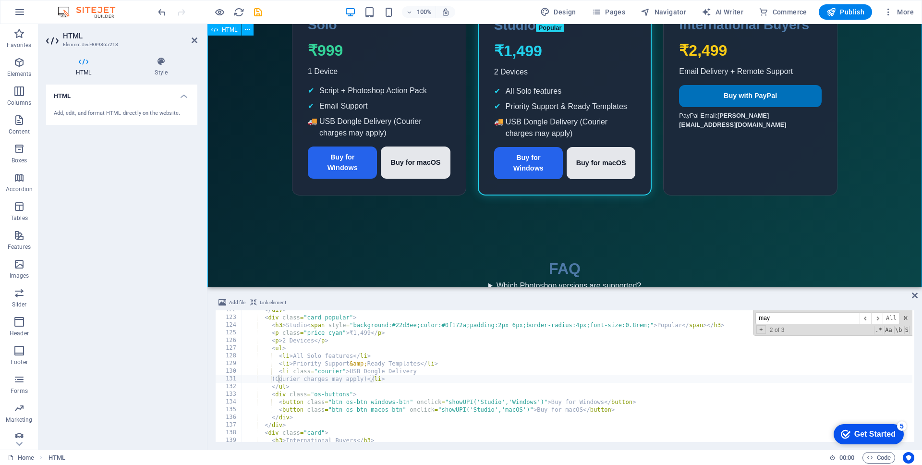
scroll to position [720, 0]
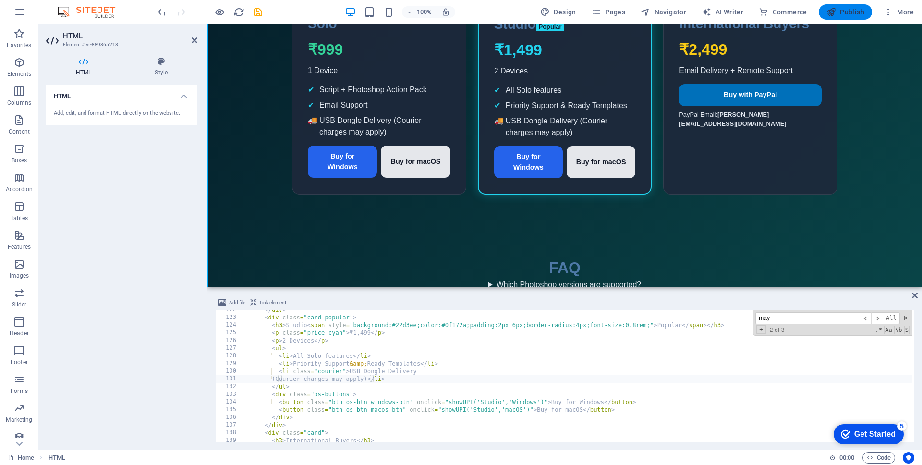
click at [863, 14] on span "Publish" at bounding box center [845, 12] width 38 height 10
